Goal: Information Seeking & Learning: Learn about a topic

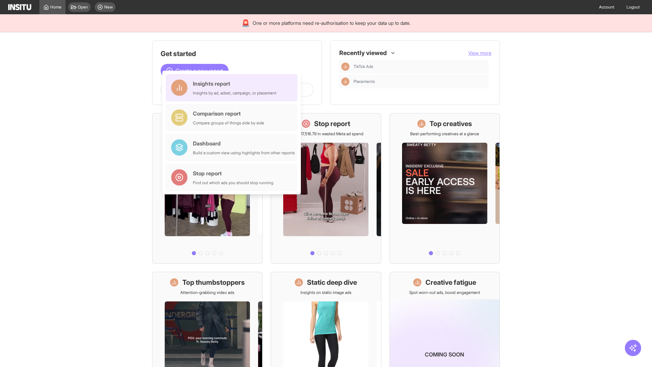
click at [233, 88] on div "Insights report Insights by ad, adset, campaign, or placement" at bounding box center [235, 87] width 84 height 16
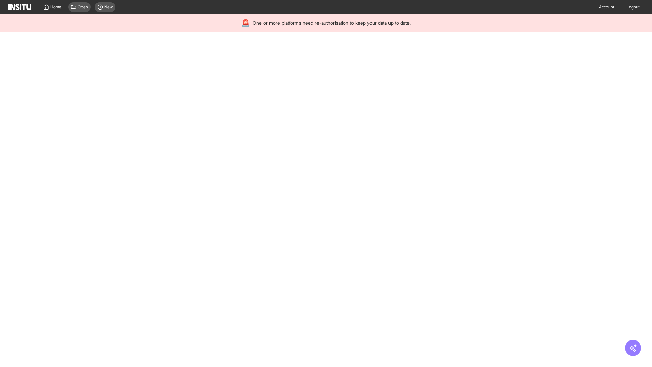
select select "**"
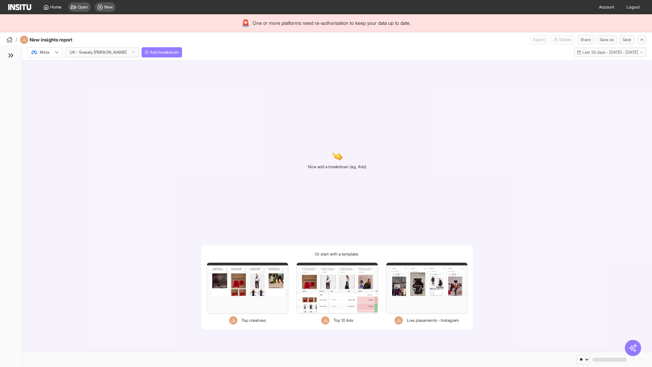
click at [45, 52] on div at bounding box center [40, 52] width 19 height 7
